Goal: Information Seeking & Learning: Find specific fact

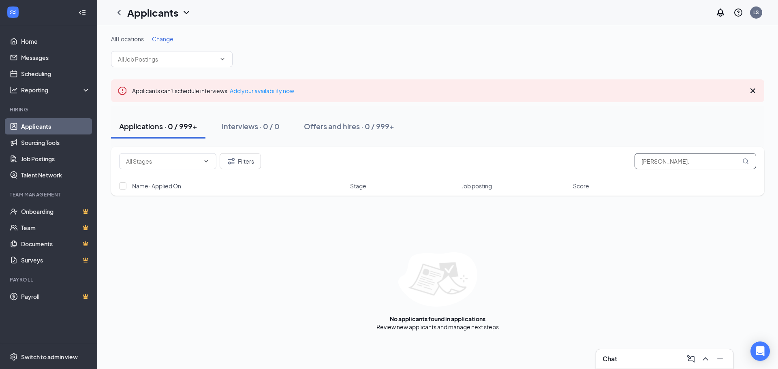
drag, startPoint x: 713, startPoint y: 162, endPoint x: 518, endPoint y: 162, distance: 194.4
click at [518, 162] on div "Filters [PERSON_NAME]." at bounding box center [437, 161] width 637 height 16
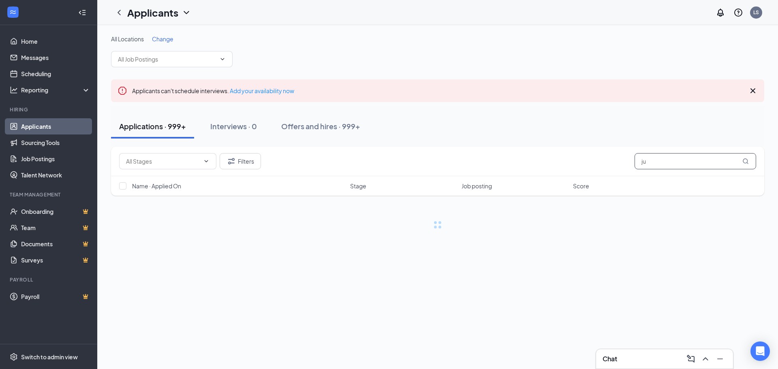
type input "j"
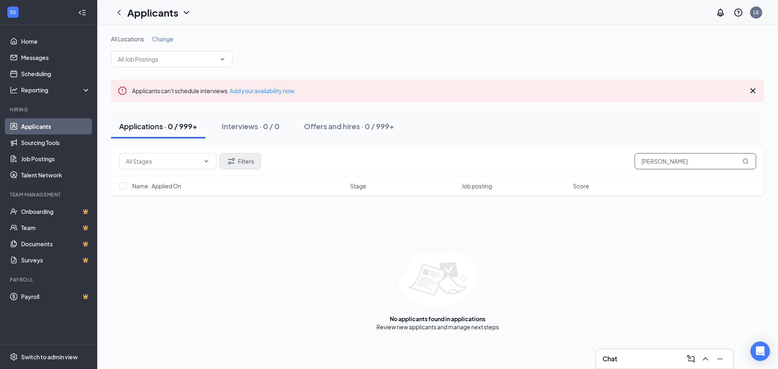
type input "[PERSON_NAME]"
click at [248, 164] on button "Filters" at bounding box center [240, 161] width 41 height 16
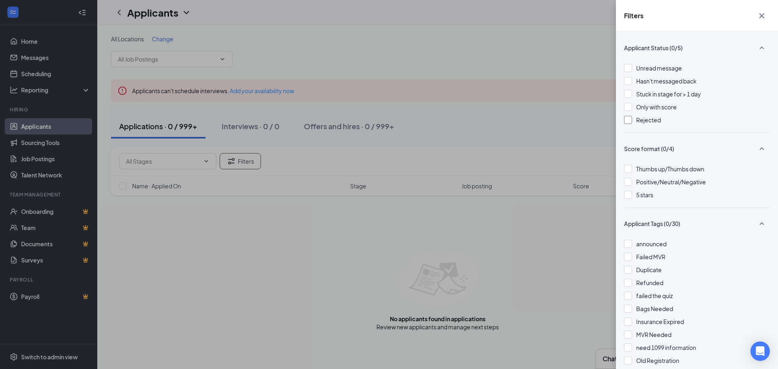
click at [626, 119] on div at bounding box center [628, 120] width 8 height 8
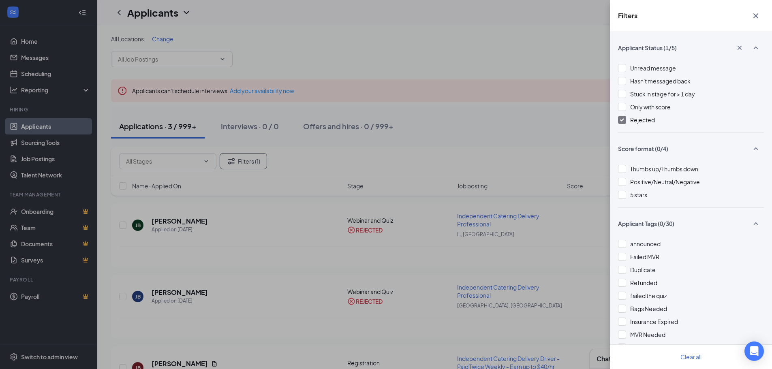
click at [449, 107] on div "Filters Applicant Status (1/5) Unread message Hasn't messaged back Stuck in sta…" at bounding box center [386, 184] width 772 height 369
click at [460, 70] on div "Filters Applicant Status (1/5) Unread message Hasn't messaged back Stuck in sta…" at bounding box center [386, 184] width 772 height 369
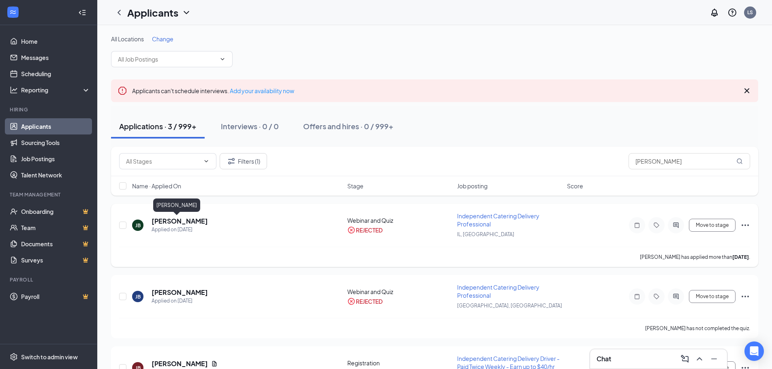
click at [176, 224] on h5 "[PERSON_NAME]" at bounding box center [179, 221] width 56 height 9
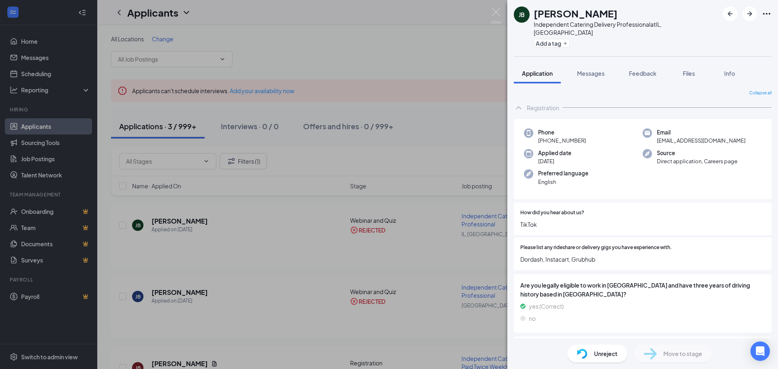
click at [450, 117] on div "[PERSON_NAME] Independent Catering Delivery Professional at [GEOGRAPHIC_DATA], …" at bounding box center [389, 184] width 778 height 369
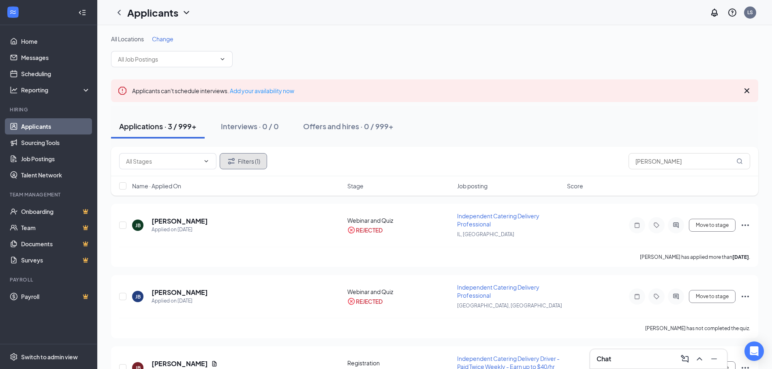
click at [251, 163] on button "Filters (1)" at bounding box center [243, 161] width 47 height 16
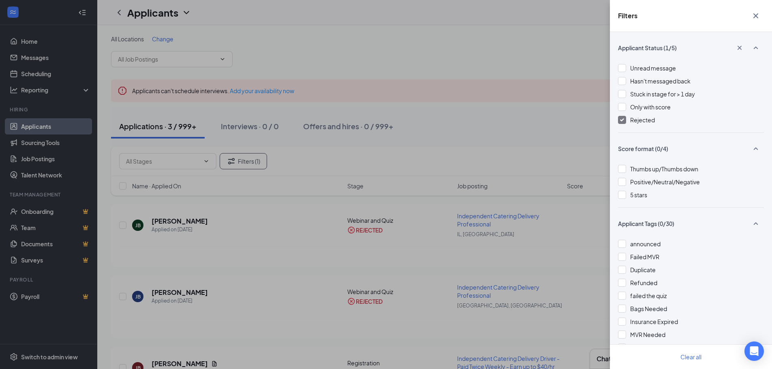
click at [622, 120] on img at bounding box center [622, 119] width 4 height 3
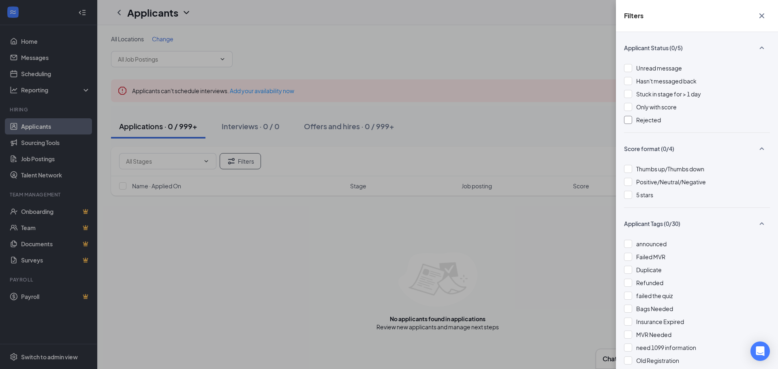
click at [457, 92] on div "Filters Applicant Status (0/5) Unread message Hasn't messaged back Stuck in sta…" at bounding box center [389, 184] width 778 height 369
click at [431, 95] on div "Filters Applicant Status (0/5) Unread message Hasn't messaged back Stuck in sta…" at bounding box center [389, 184] width 778 height 369
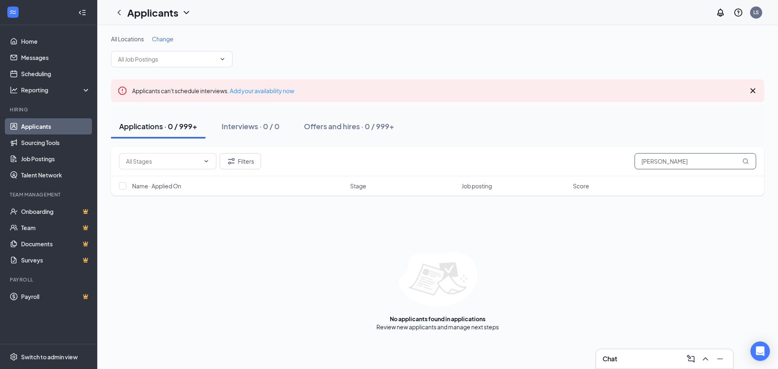
drag, startPoint x: 640, startPoint y: 162, endPoint x: 678, endPoint y: 162, distance: 38.5
click at [678, 162] on input "[PERSON_NAME]" at bounding box center [695, 161] width 122 height 16
click at [700, 163] on input "[PERSON_NAME]" at bounding box center [695, 161] width 122 height 16
drag, startPoint x: 699, startPoint y: 163, endPoint x: 410, endPoint y: 167, distance: 289.2
click at [410, 167] on div "Filters [PERSON_NAME]" at bounding box center [437, 161] width 637 height 16
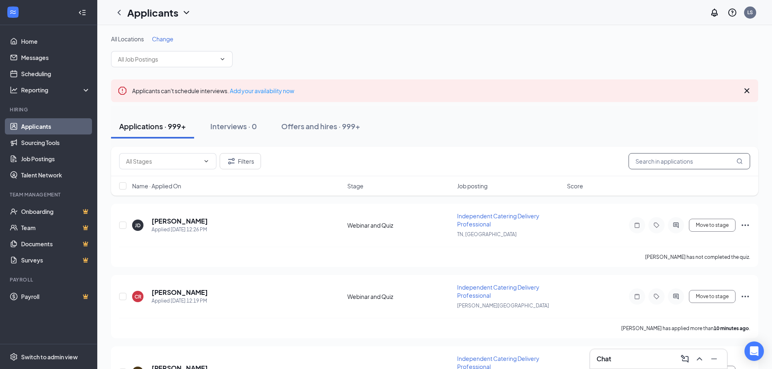
click at [686, 162] on input "text" at bounding box center [689, 161] width 122 height 16
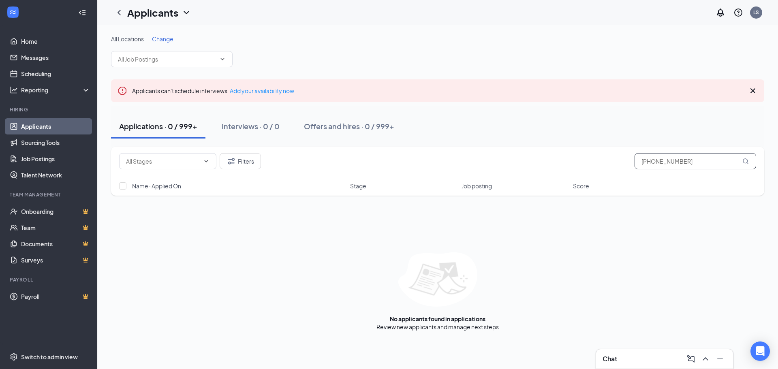
drag, startPoint x: 639, startPoint y: 159, endPoint x: 687, endPoint y: 164, distance: 48.1
click at [687, 164] on input "[PHONE_NUMBER]" at bounding box center [695, 161] width 122 height 16
type input "[PHONE_NUMBER]"
click at [689, 163] on input "[PHONE_NUMBER]" at bounding box center [695, 161] width 122 height 16
click at [696, 163] on input "[PHONE_NUMBER]" at bounding box center [695, 161] width 122 height 16
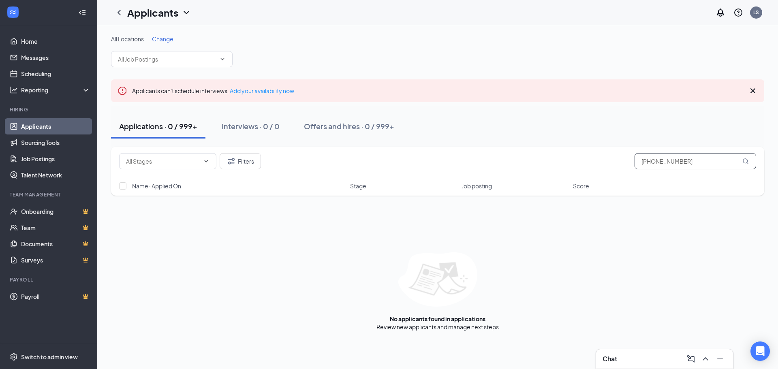
drag, startPoint x: 693, startPoint y: 163, endPoint x: 508, endPoint y: 162, distance: 185.1
click at [508, 162] on div "Filters [PHONE_NUMBER]" at bounding box center [437, 161] width 637 height 16
click at [650, 161] on input "773727506" at bounding box center [695, 161] width 122 height 16
click at [664, 160] on input "773-727506" at bounding box center [695, 161] width 122 height 16
click at [674, 161] on input "[PHONE_NUMBER]" at bounding box center [695, 161] width 122 height 16
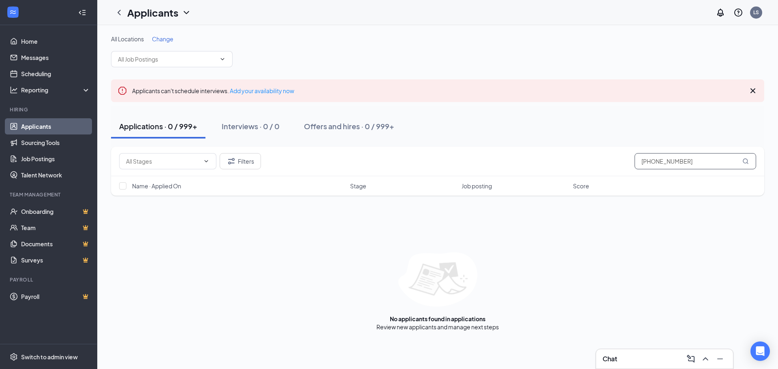
drag, startPoint x: 639, startPoint y: 161, endPoint x: 685, endPoint y: 163, distance: 46.6
click at [686, 163] on input "[PHONE_NUMBER]" at bounding box center [695, 161] width 122 height 16
type input "[PHONE_NUMBER]"
click at [701, 161] on input "[PHONE_NUMBER]" at bounding box center [695, 161] width 122 height 16
